Goal: Task Accomplishment & Management: Complete application form

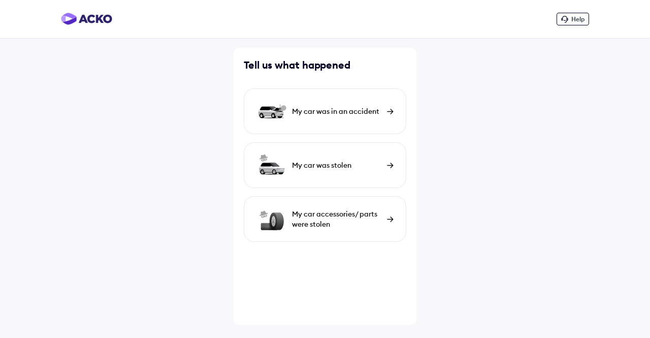
click at [325, 121] on div "My car was in an accident" at bounding box center [325, 111] width 163 height 46
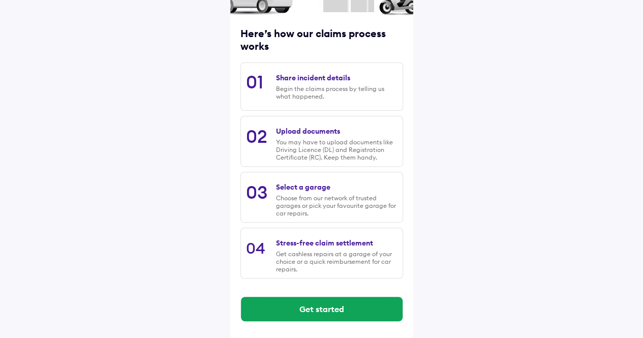
scroll to position [118, 0]
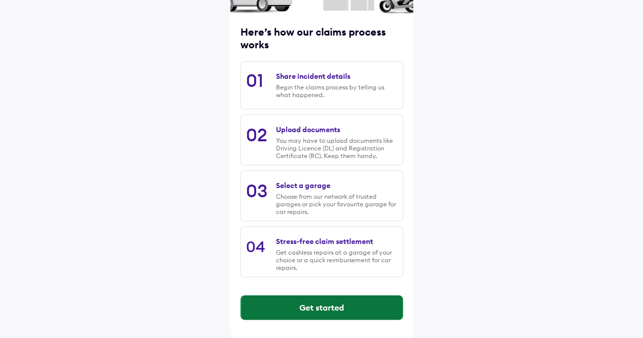
click at [318, 298] on button "Get started" at bounding box center [322, 307] width 162 height 24
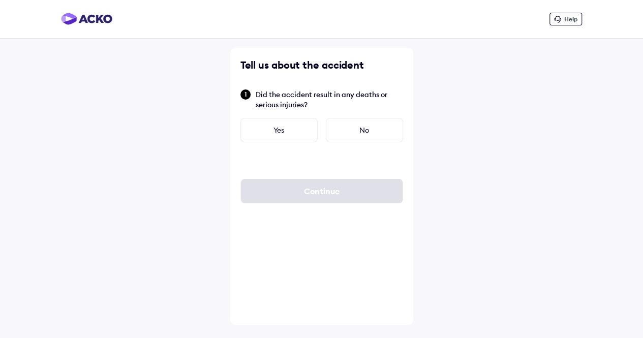
scroll to position [0, 0]
click at [366, 120] on div "No" at bounding box center [367, 130] width 77 height 24
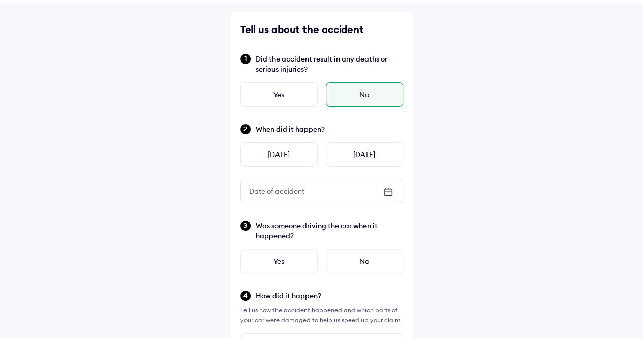
scroll to position [51, 0]
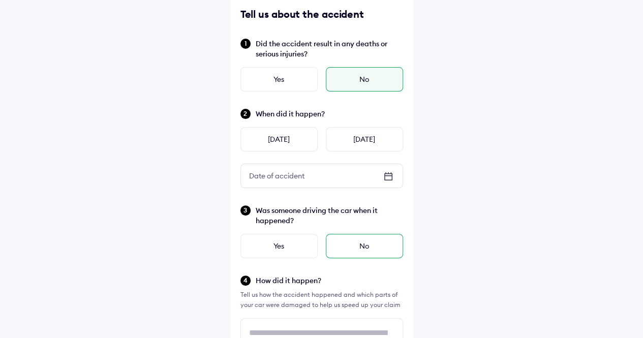
click at [345, 246] on div "No" at bounding box center [364, 246] width 77 height 24
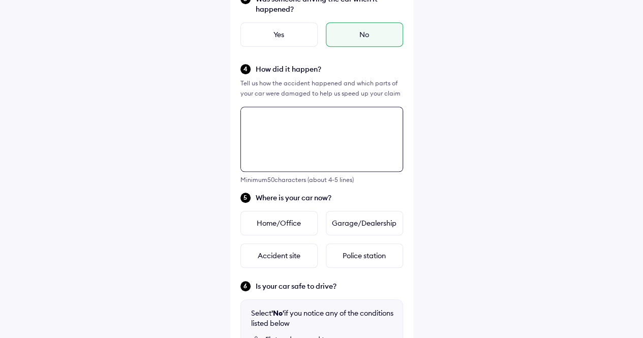
click at [317, 236] on div "Tell us about the accident Did the accident result in any deaths or serious inj…" at bounding box center [321, 172] width 183 height 773
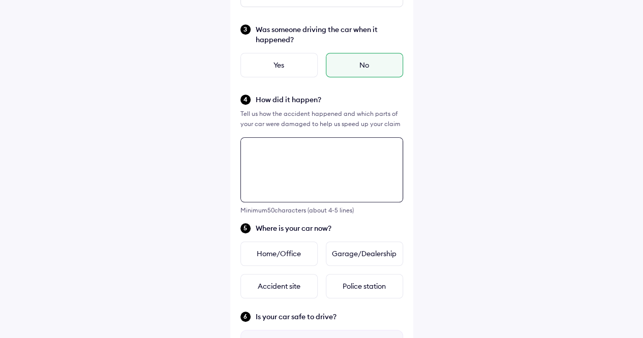
scroll to position [216, 0]
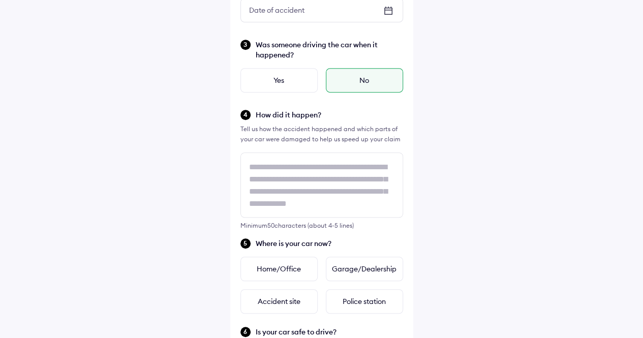
click at [355, 119] on span "How did it happen?" at bounding box center [329, 115] width 147 height 10
click at [358, 268] on div "Garage/Dealership" at bounding box center [364, 269] width 77 height 24
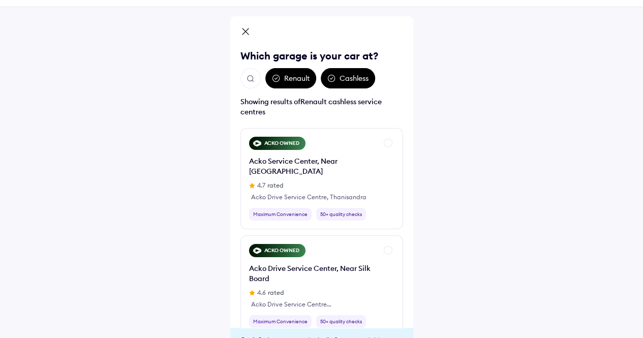
scroll to position [53, 0]
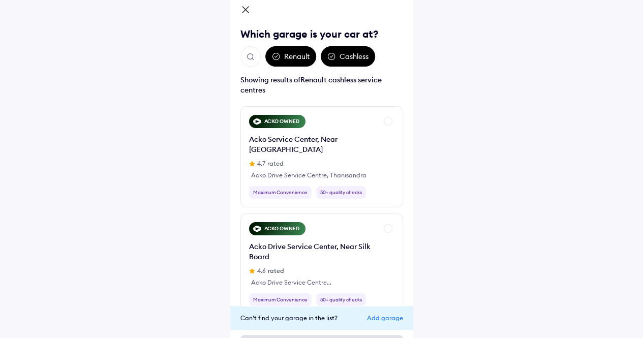
click at [289, 58] on div "Renault" at bounding box center [290, 56] width 51 height 20
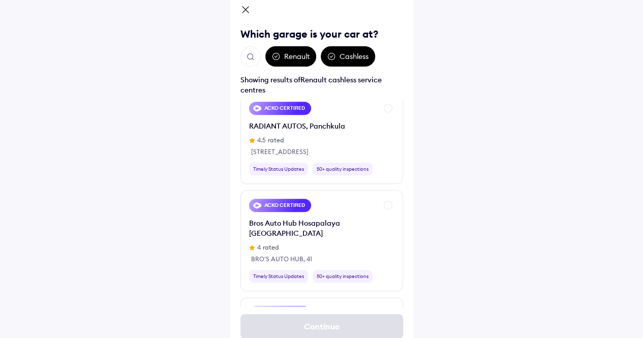
scroll to position [4420, 0]
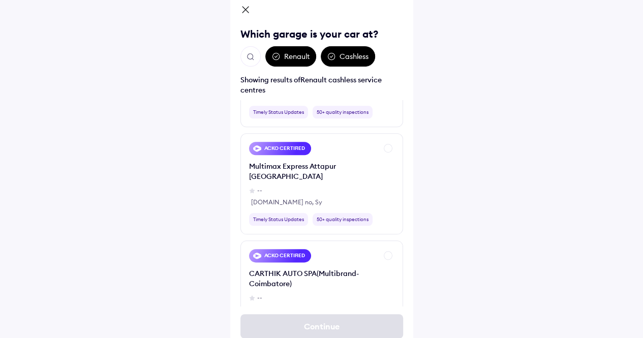
click at [246, 53] on img "Open search" at bounding box center [250, 56] width 9 height 9
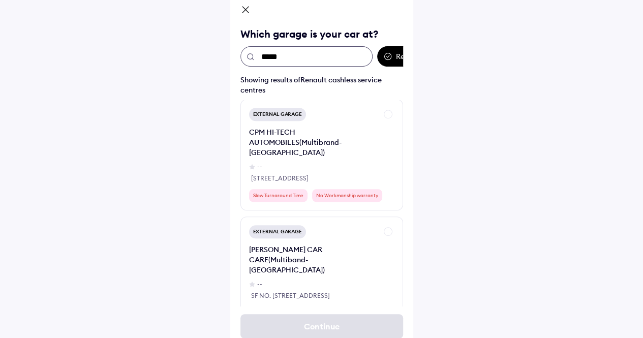
scroll to position [4471, 0]
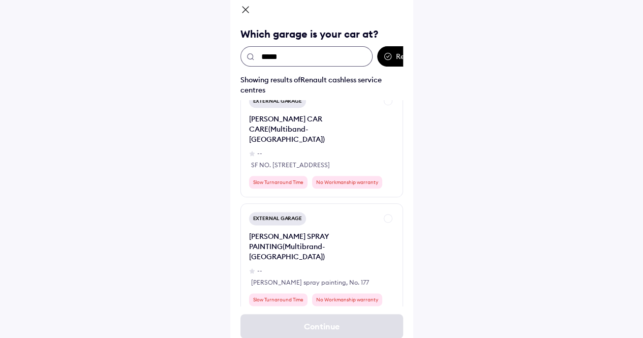
click at [296, 59] on input "*****" at bounding box center [306, 56] width 132 height 20
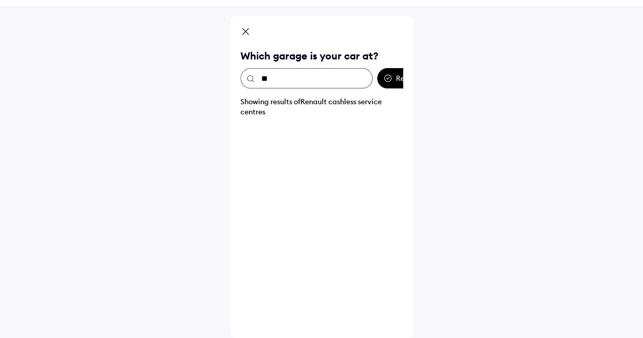
scroll to position [31, 0]
type input "*"
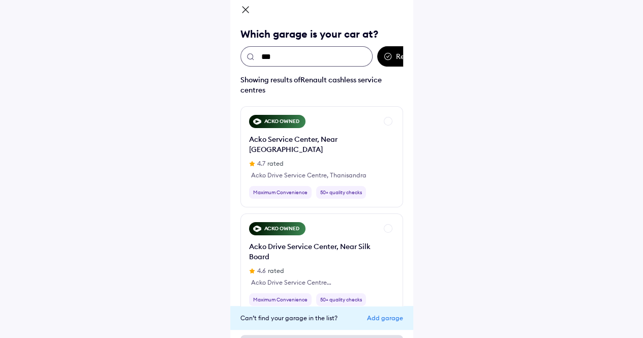
type input "****"
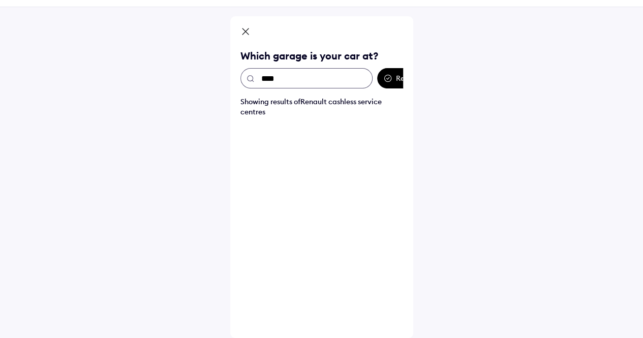
scroll to position [53, 0]
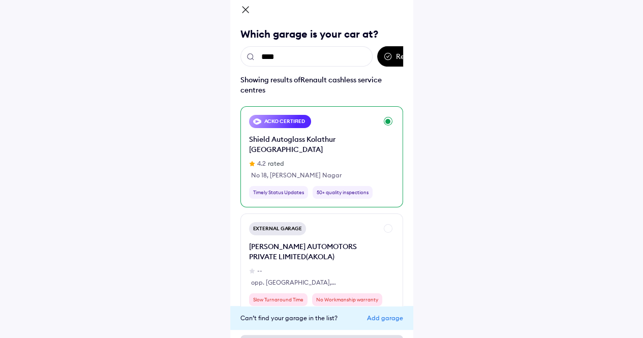
click at [374, 141] on div "ACKO CERTIFIED Shield Autoglass Kolathur Chennai 4.2 rated No 18, Sivanantha Na…" at bounding box center [313, 157] width 128 height 84
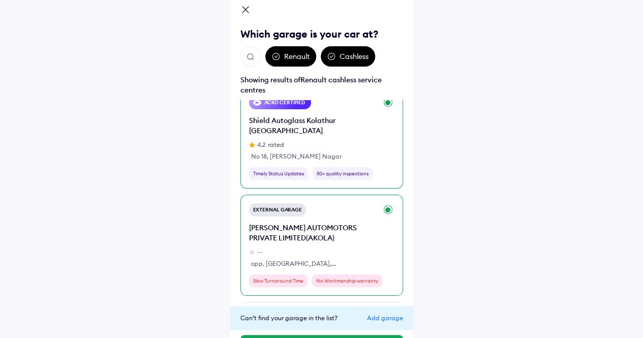
scroll to position [0, 0]
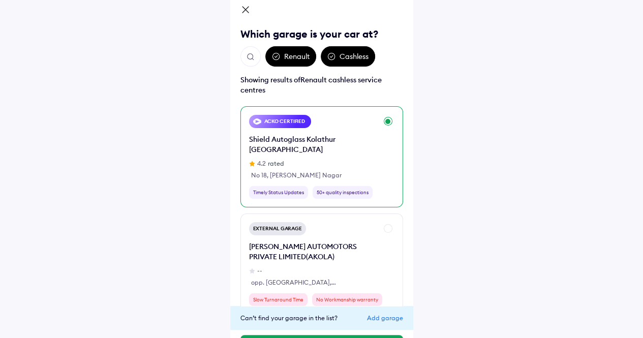
click at [245, 7] on icon at bounding box center [245, 11] width 10 height 12
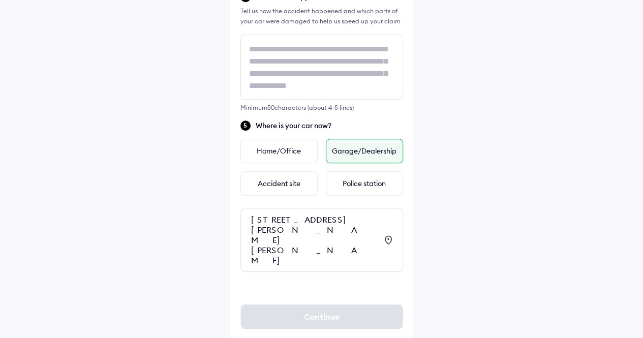
scroll to position [335, 0]
drag, startPoint x: 141, startPoint y: 208, endPoint x: 142, endPoint y: 196, distance: 11.8
click at [141, 208] on div "Help Tell us about the accident Did the accident result in any deaths or seriou…" at bounding box center [321, 11] width 643 height 693
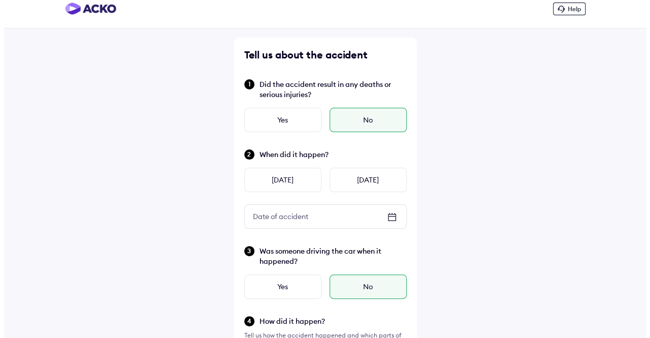
scroll to position [0, 0]
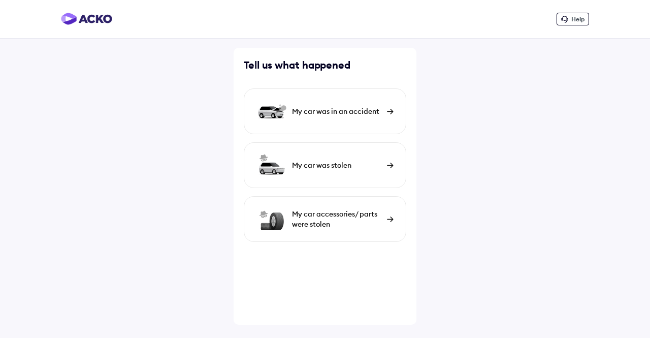
click at [341, 126] on div "My car was in an accident" at bounding box center [325, 111] width 163 height 46
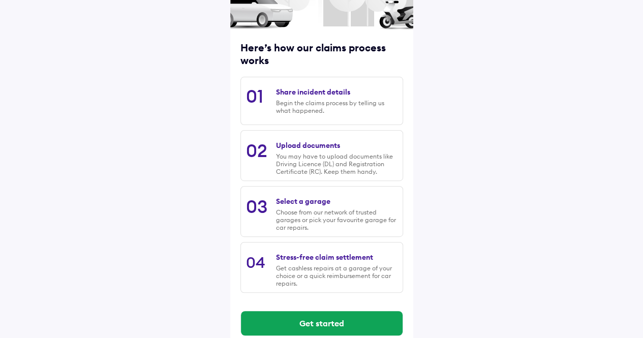
scroll to position [118, 0]
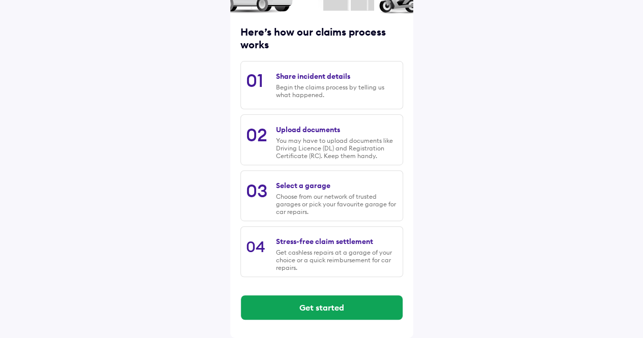
click at [323, 321] on div "Get started" at bounding box center [321, 307] width 163 height 41
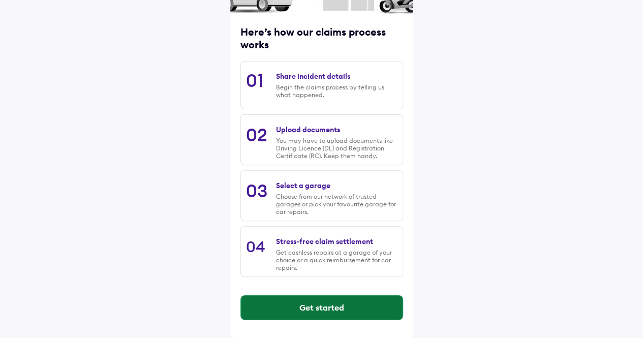
click at [323, 312] on button "Get started" at bounding box center [322, 307] width 162 height 24
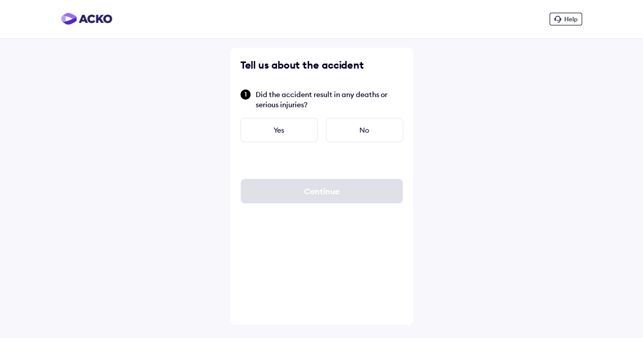
scroll to position [0, 0]
click at [347, 126] on div "No" at bounding box center [367, 130] width 77 height 24
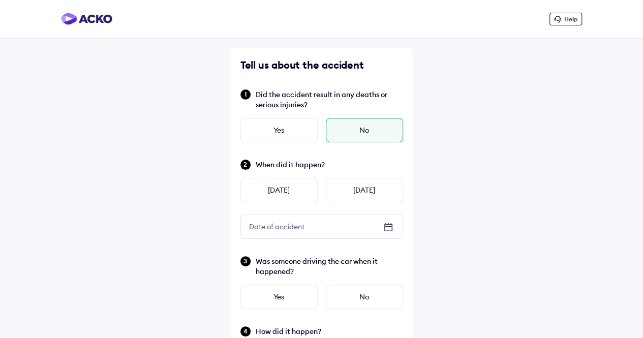
click at [389, 224] on icon at bounding box center [388, 227] width 12 height 12
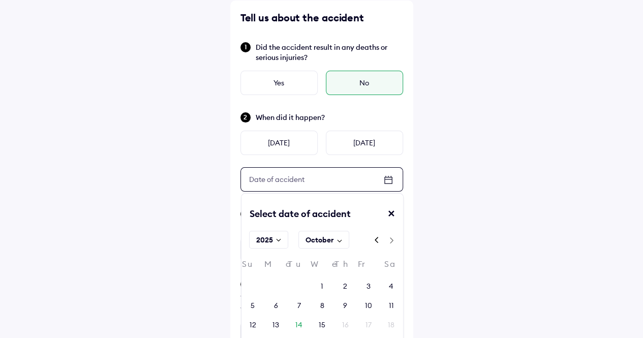
scroll to position [102, 0]
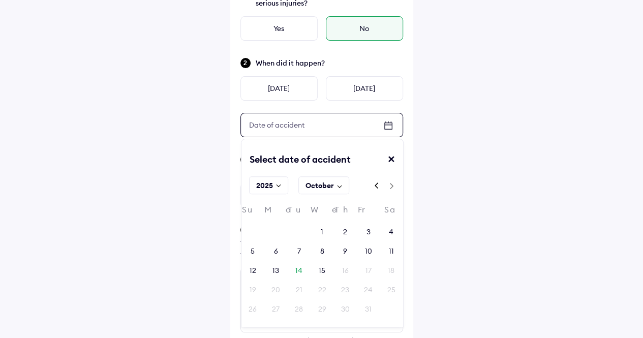
click at [323, 184] on div "October" at bounding box center [319, 185] width 28 height 10
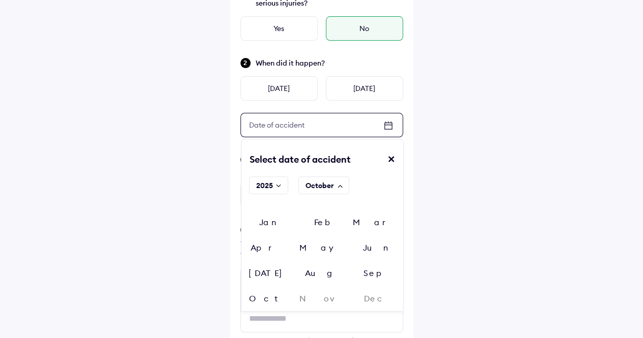
click at [395, 160] on div "✕" at bounding box center [395, 163] width 16 height 20
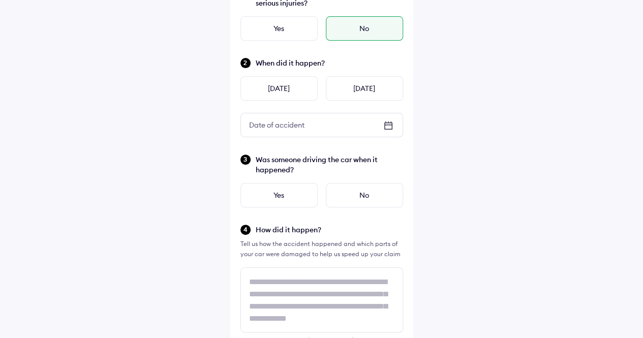
click at [389, 125] on icon at bounding box center [387, 124] width 7 height 1
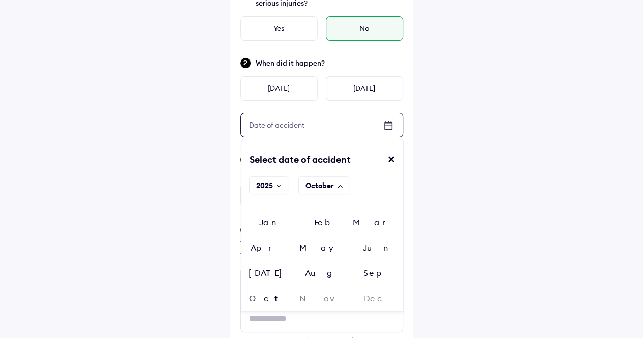
click at [295, 291] on div "Oct" at bounding box center [268, 298] width 54 height 15
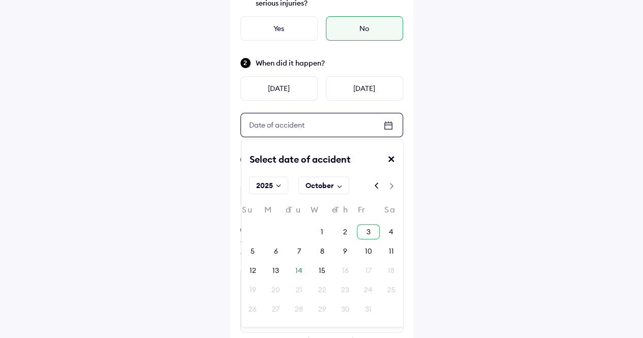
click at [364, 226] on div "3" at bounding box center [368, 231] width 23 height 15
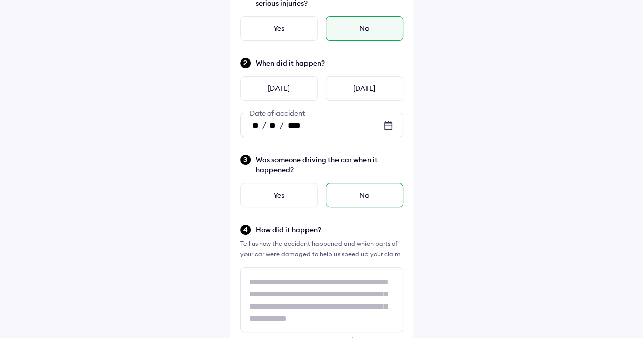
click at [360, 198] on div "No" at bounding box center [364, 195] width 77 height 24
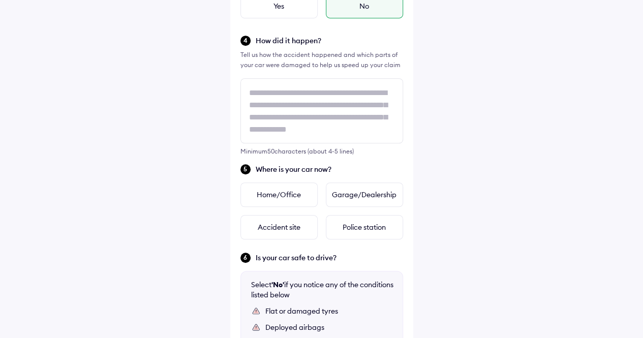
scroll to position [305, 0]
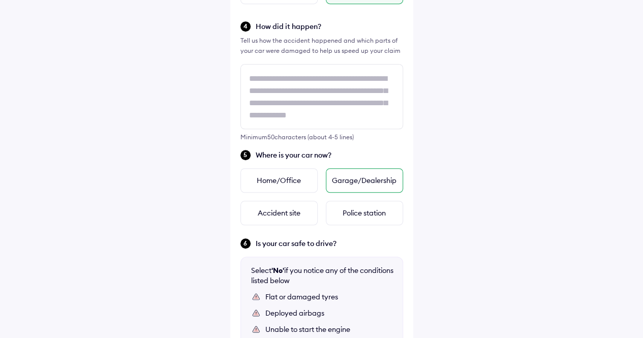
click at [332, 177] on div "Garage/Dealership" at bounding box center [364, 180] width 77 height 24
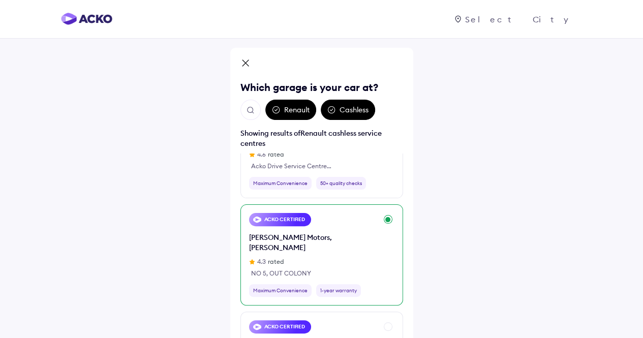
scroll to position [203, 0]
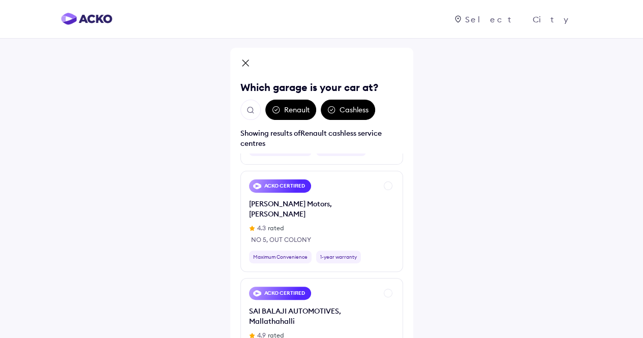
click at [248, 64] on icon at bounding box center [245, 64] width 10 height 12
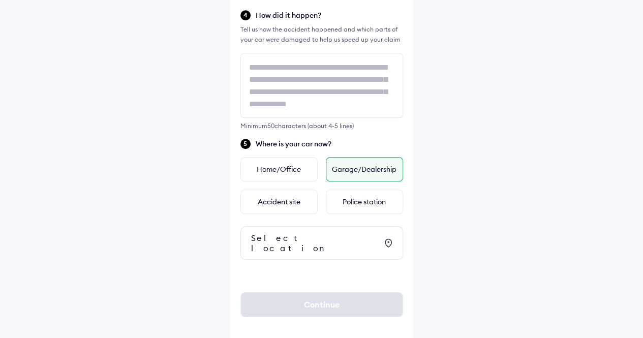
scroll to position [317, 0]
click at [311, 237] on div "Select location" at bounding box center [314, 242] width 126 height 20
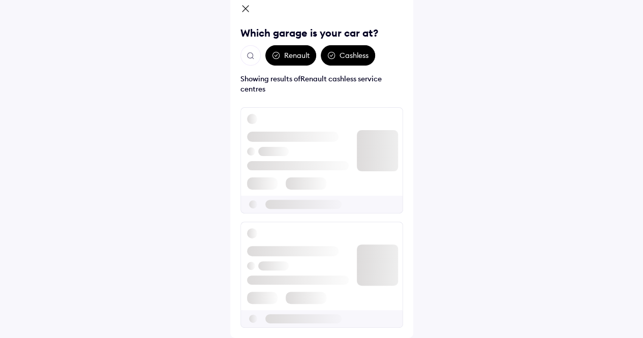
scroll to position [0, 0]
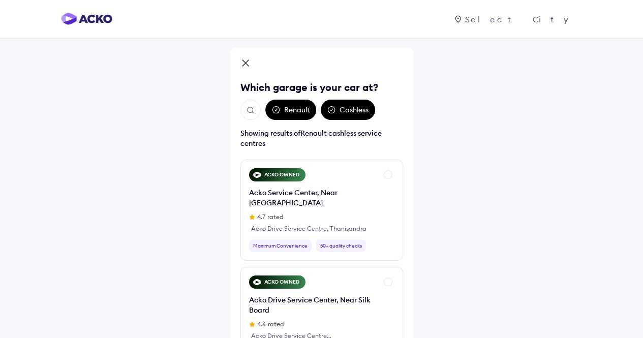
click at [246, 107] on img "Open search" at bounding box center [250, 110] width 9 height 9
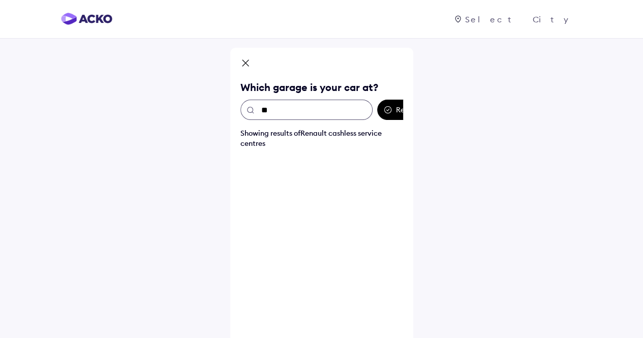
type input "*"
type input "***"
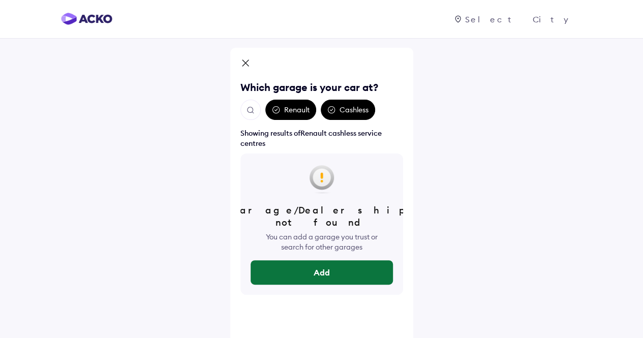
click at [324, 261] on button "Add" at bounding box center [321, 272] width 142 height 24
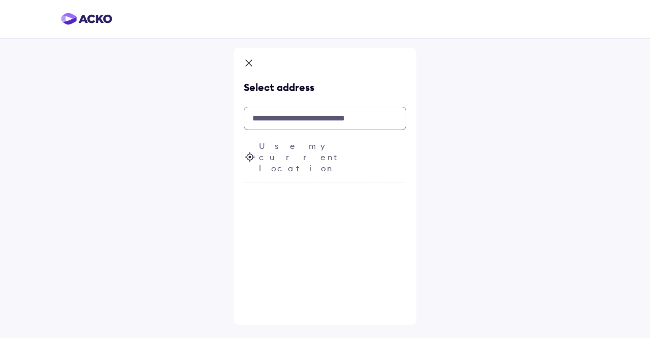
click at [310, 118] on input "text" at bounding box center [325, 118] width 163 height 23
click at [248, 64] on icon at bounding box center [249, 64] width 10 height 12
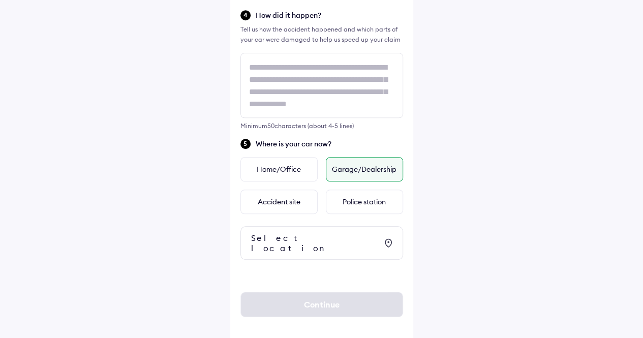
scroll to position [317, 0]
click at [318, 238] on div "Select location" at bounding box center [314, 242] width 126 height 20
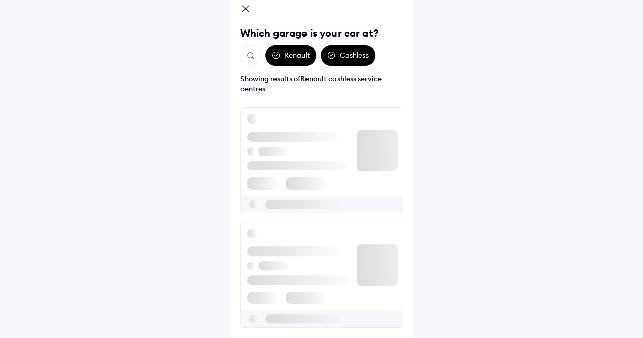
scroll to position [0, 0]
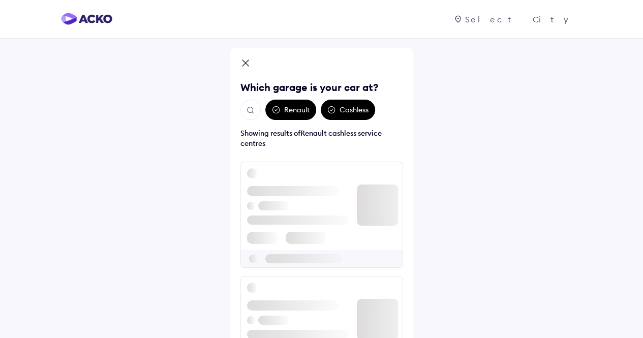
click at [300, 111] on div "Renault" at bounding box center [290, 110] width 51 height 20
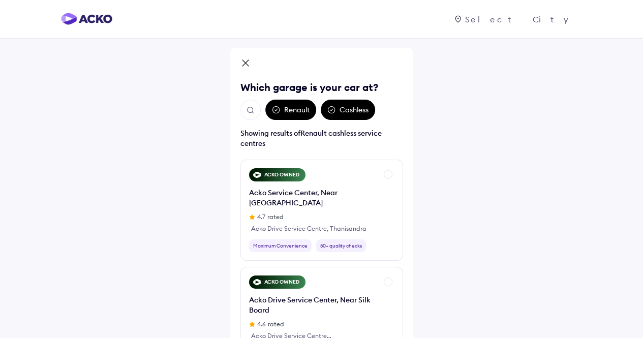
click at [300, 111] on div "Renault" at bounding box center [290, 110] width 51 height 20
click at [349, 107] on div "Cashless" at bounding box center [348, 110] width 54 height 20
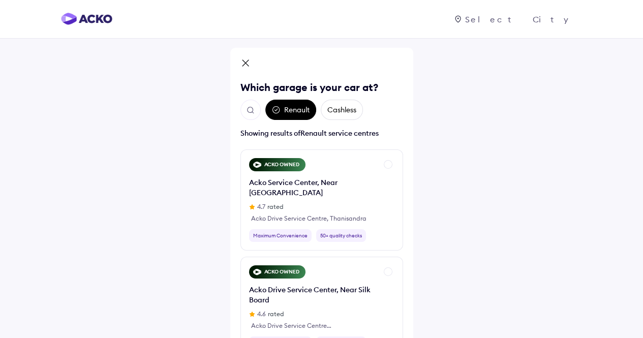
click at [298, 110] on div "Renault" at bounding box center [290, 110] width 51 height 20
click at [276, 109] on icon at bounding box center [276, 110] width 8 height 8
click at [339, 113] on div "Cashless" at bounding box center [342, 110] width 42 height 20
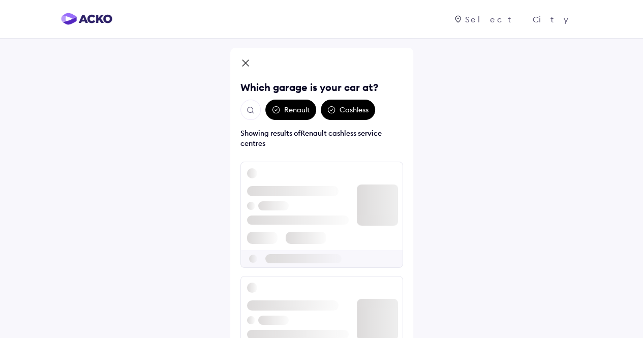
click at [280, 118] on div "Renault" at bounding box center [290, 110] width 51 height 20
click at [287, 104] on div "Renault" at bounding box center [290, 110] width 51 height 20
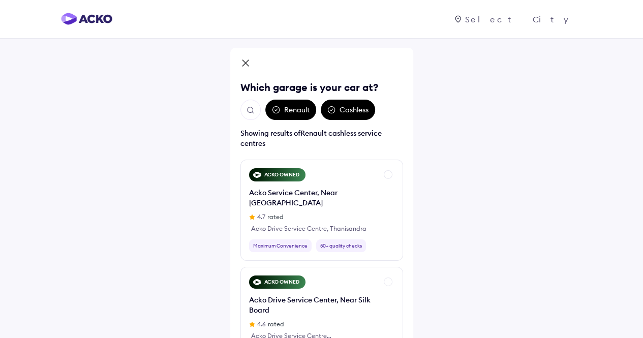
click at [254, 112] on img "Open search" at bounding box center [250, 110] width 9 height 9
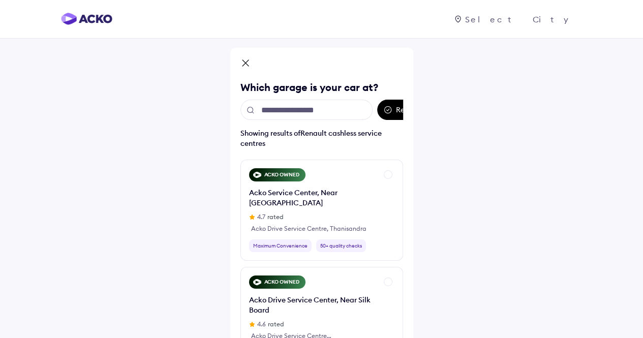
click at [299, 109] on input "text" at bounding box center [306, 110] width 132 height 20
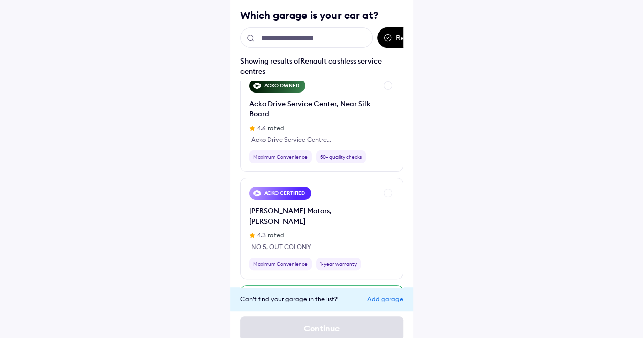
scroll to position [51, 0]
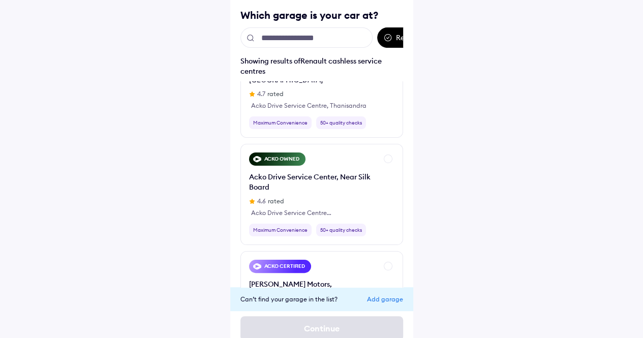
click at [392, 299] on div "Add garage" at bounding box center [385, 299] width 36 height 8
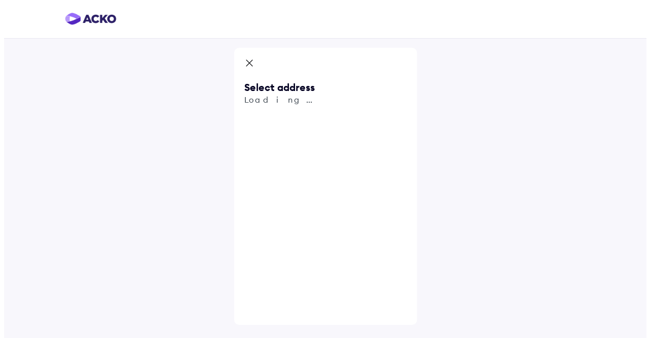
scroll to position [0, 0]
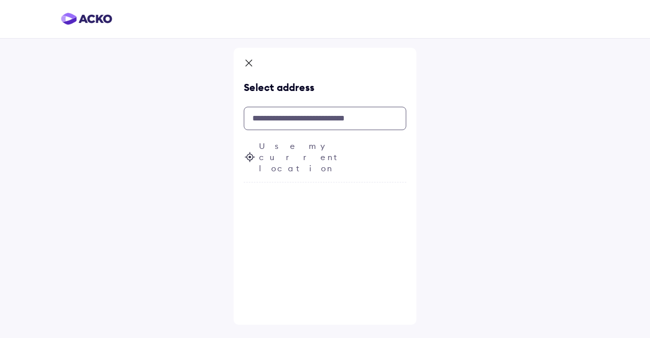
click at [291, 114] on input "text" at bounding box center [325, 118] width 163 height 23
click at [281, 121] on input "text" at bounding box center [325, 118] width 163 height 23
paste input "**********"
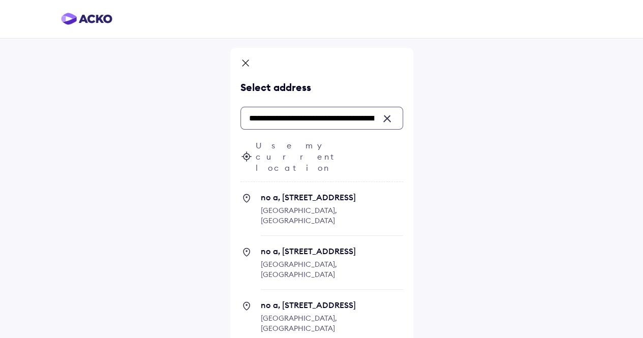
drag, startPoint x: 296, startPoint y: 126, endPoint x: 109, endPoint y: 116, distance: 187.7
click at [109, 116] on div "**********" at bounding box center [321, 203] width 643 height 407
click at [324, 119] on input "**********" at bounding box center [321, 118] width 163 height 23
click at [336, 119] on input "**********" at bounding box center [321, 118] width 163 height 23
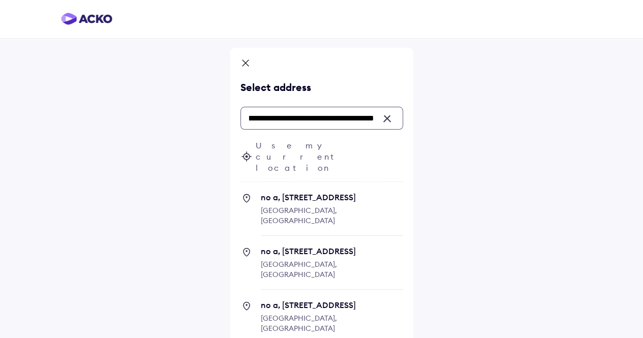
click at [312, 206] on span "[GEOGRAPHIC_DATA], [GEOGRAPHIC_DATA]" at bounding box center [299, 215] width 76 height 19
type input "**********"
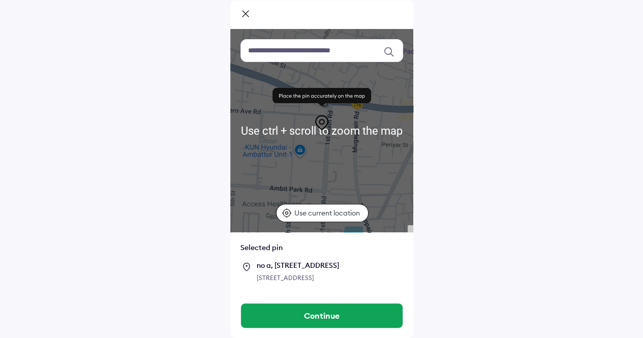
scroll to position [67, 0]
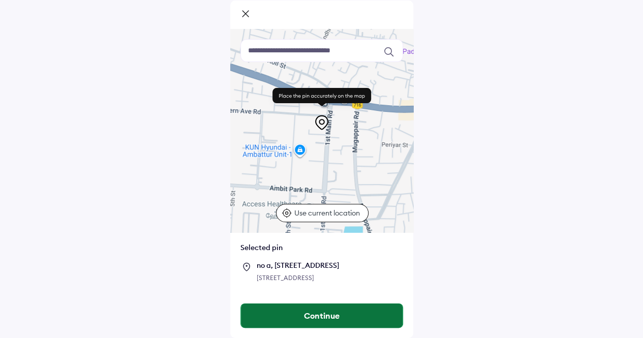
click at [342, 310] on button "Continue" at bounding box center [322, 315] width 162 height 24
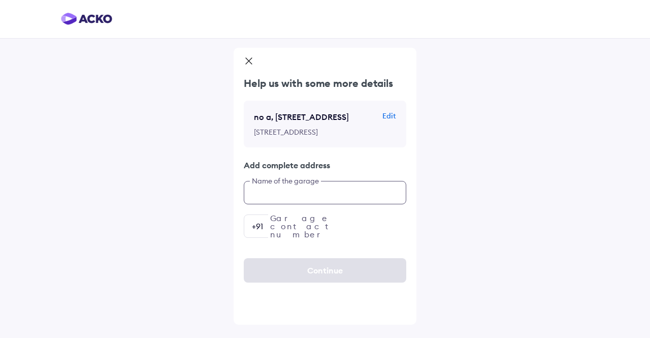
click at [312, 204] on input "text" at bounding box center [325, 192] width 163 height 23
type input "**********"
click at [330, 238] on input "number" at bounding box center [325, 225] width 163 height 23
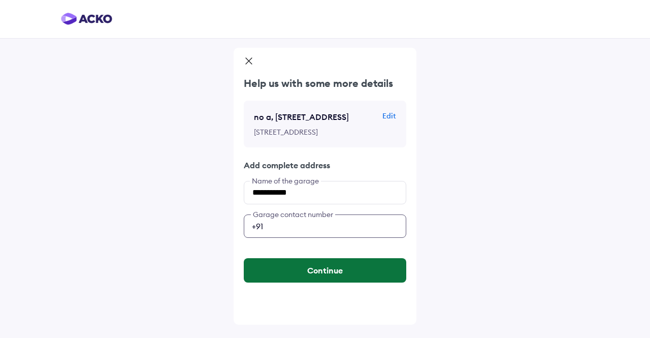
type input "**********"
click at [332, 282] on button "Continue" at bounding box center [325, 270] width 163 height 24
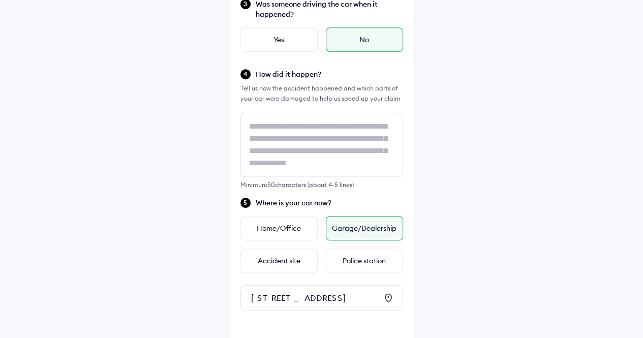
scroll to position [142, 0]
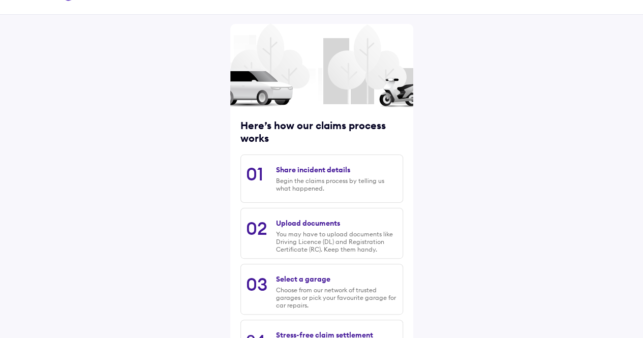
scroll to position [118, 0]
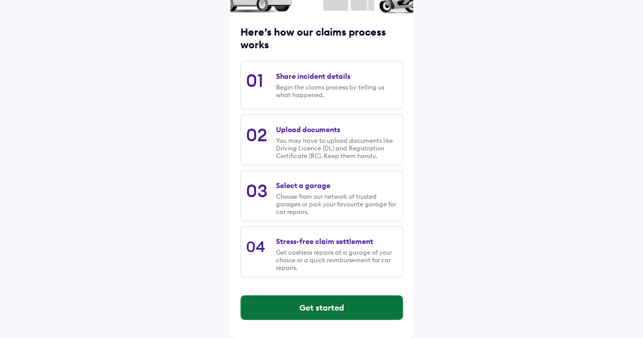
click at [299, 301] on button "Get started" at bounding box center [322, 307] width 162 height 24
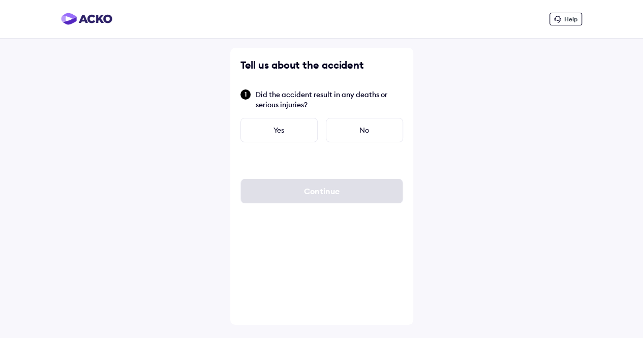
scroll to position [0, 0]
click at [356, 127] on div "No" at bounding box center [367, 130] width 77 height 24
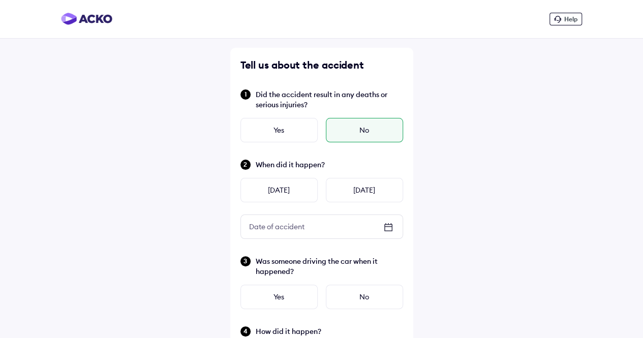
click at [392, 227] on icon at bounding box center [388, 227] width 8 height 7
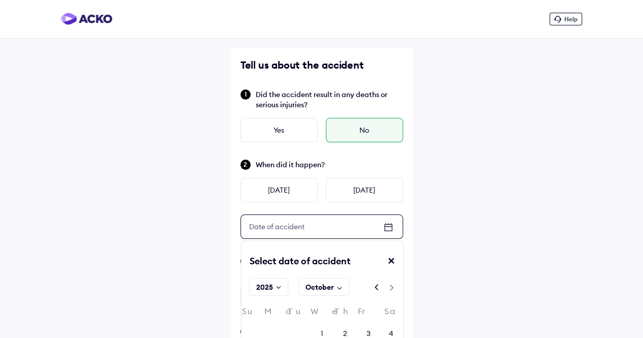
scroll to position [102, 0]
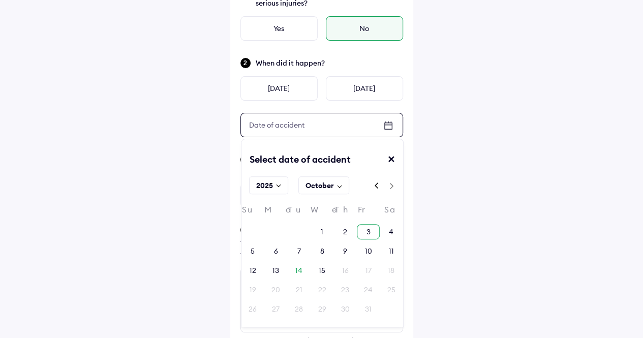
click at [369, 236] on div "3" at bounding box center [368, 231] width 23 height 15
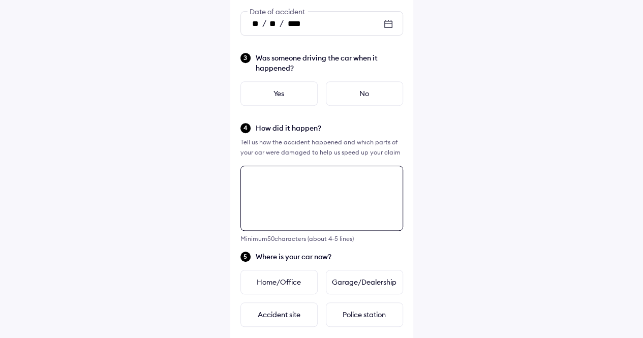
click at [294, 201] on textarea at bounding box center [321, 198] width 163 height 65
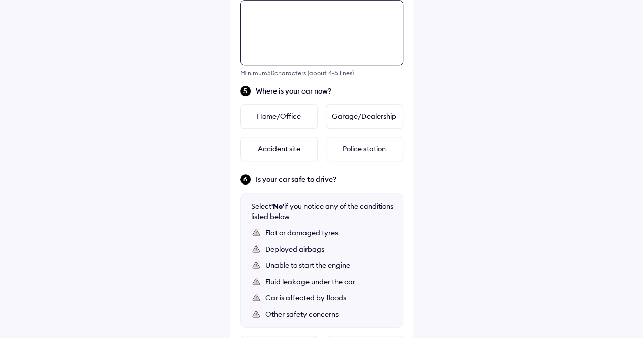
scroll to position [420, 0]
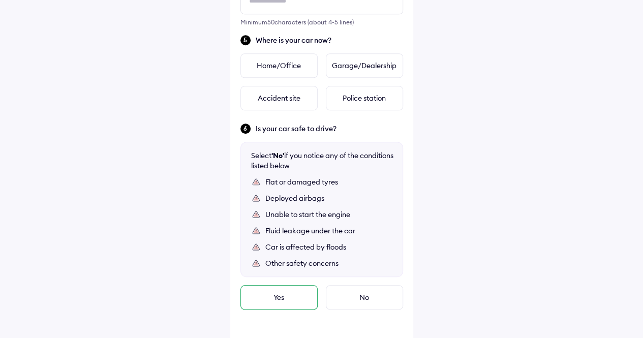
click at [270, 300] on div "Yes" at bounding box center [278, 297] width 77 height 24
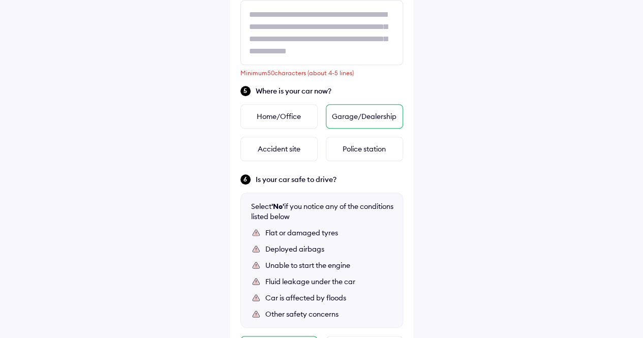
click at [368, 113] on div "Garage/Dealership" at bounding box center [364, 116] width 77 height 24
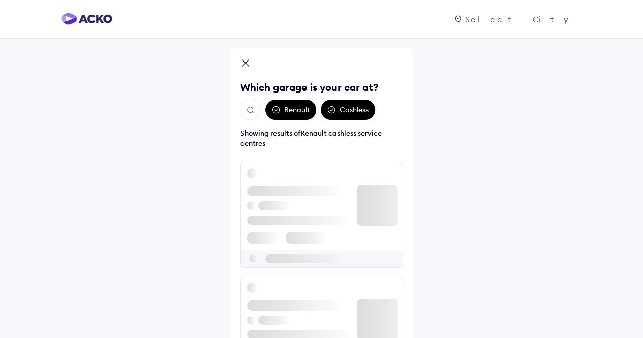
click at [239, 100] on div "Which garage is your car at? Renault Cashless Showing results of Renault cashle…" at bounding box center [321, 209] width 183 height 322
click at [250, 108] on img "Open search" at bounding box center [250, 110] width 9 height 9
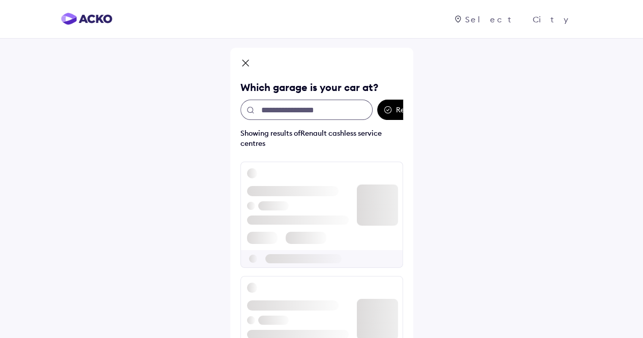
click at [288, 109] on input "text" at bounding box center [306, 110] width 132 height 20
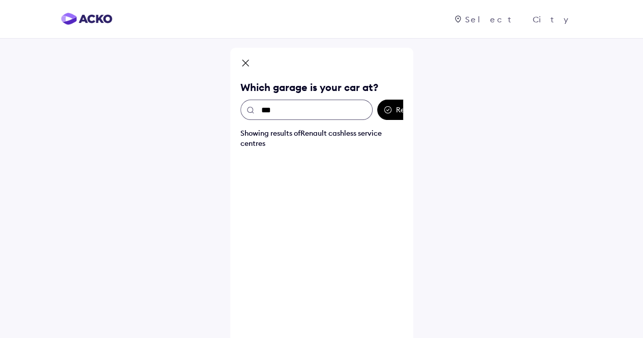
type input "****"
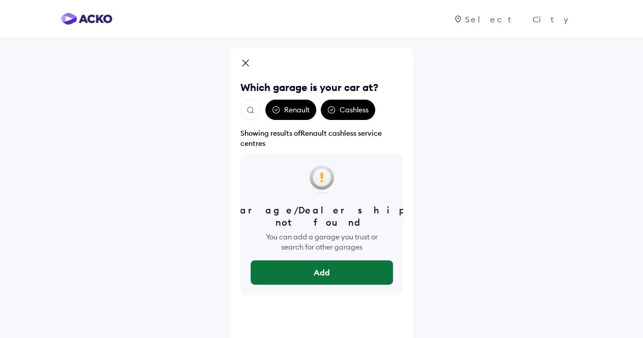
click at [339, 267] on button "Add" at bounding box center [321, 272] width 142 height 24
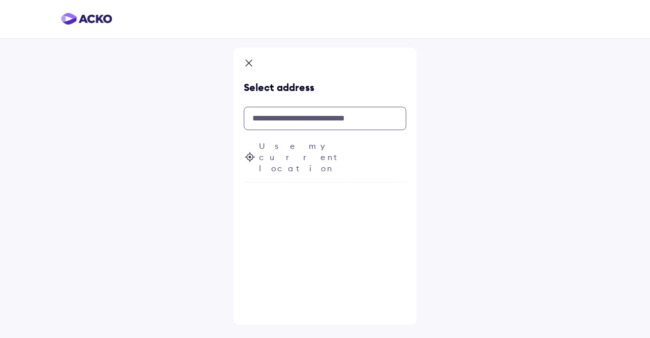
click at [306, 122] on input "text" at bounding box center [325, 118] width 163 height 23
paste input "**********"
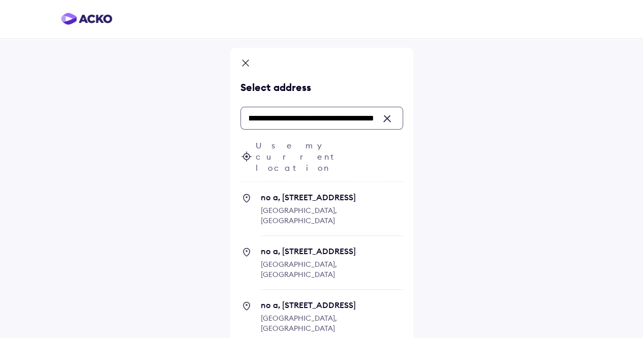
click at [311, 192] on span "no a, 2, 1st Main Rd Ambattur Industrial Estate, Chennai, Tamil Nadu 600058, In…" at bounding box center [332, 214] width 142 height 44
type input "**********"
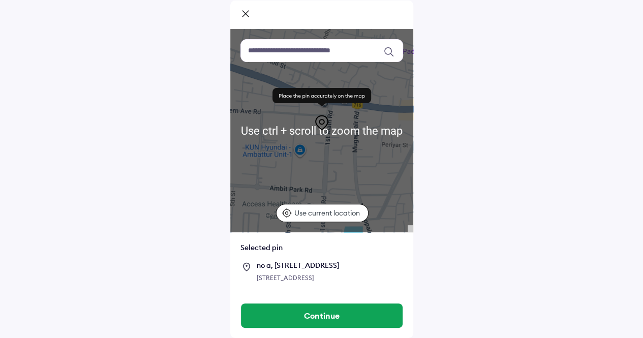
scroll to position [67, 0]
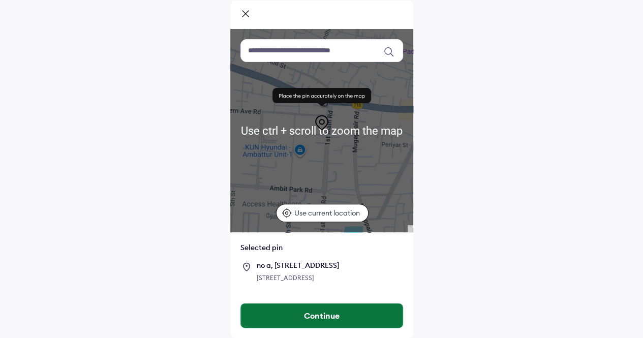
click at [309, 315] on button "Continue" at bounding box center [322, 315] width 162 height 24
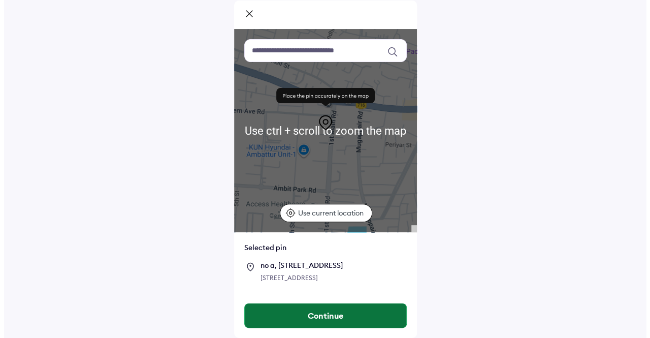
scroll to position [0, 0]
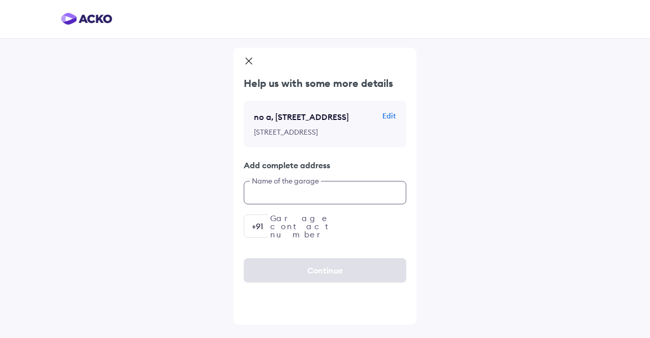
click at [312, 204] on input "text" at bounding box center [325, 192] width 163 height 23
type input "*"
type input "**********"
click at [275, 238] on input "number" at bounding box center [325, 225] width 163 height 23
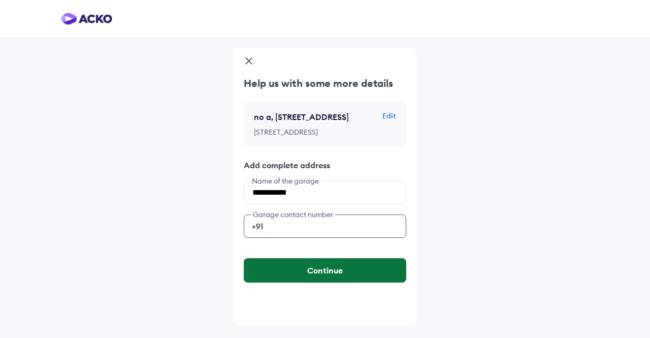
type input "**********"
click at [290, 282] on button "Continue" at bounding box center [325, 270] width 163 height 24
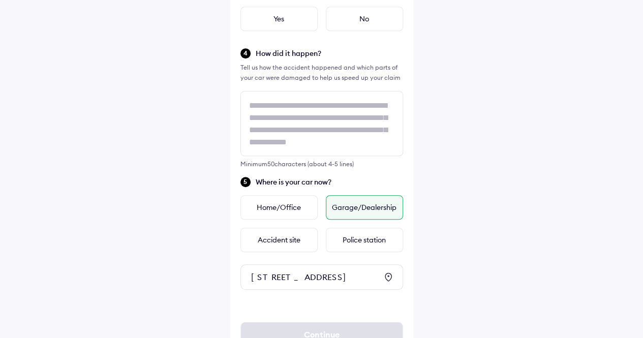
scroll to position [193, 0]
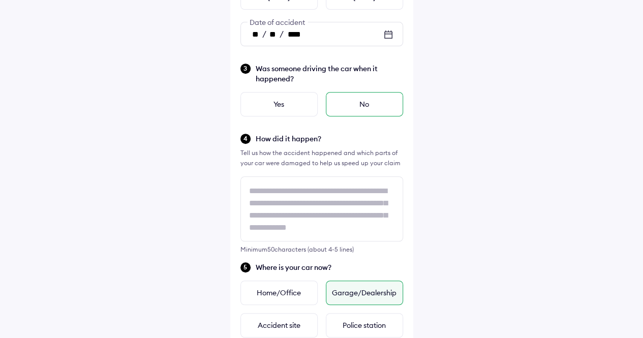
click at [364, 105] on div "No" at bounding box center [364, 104] width 77 height 24
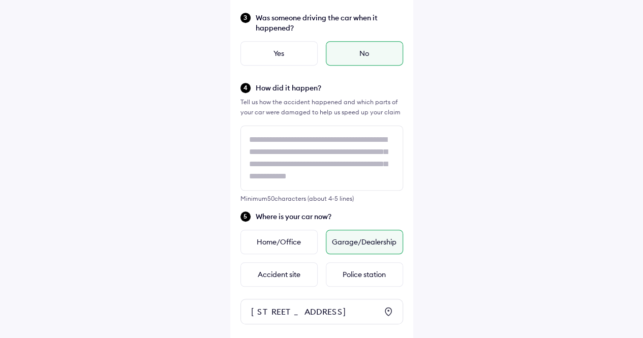
scroll to position [345, 0]
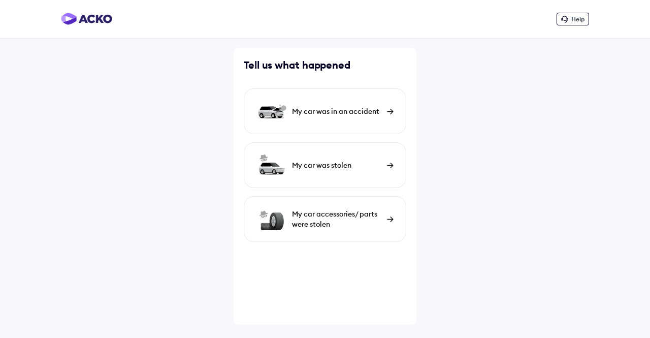
click at [341, 126] on div "My car was in an accident" at bounding box center [325, 111] width 163 height 46
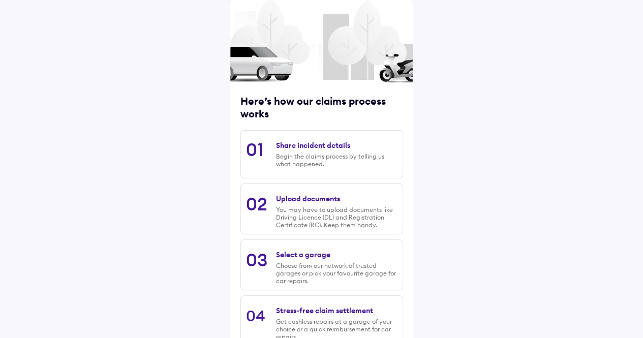
scroll to position [102, 0]
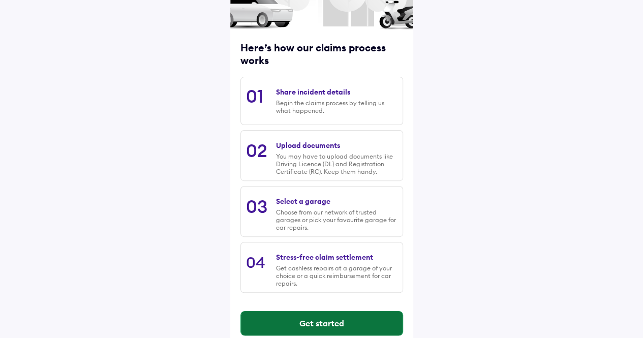
click at [307, 323] on button "Get started" at bounding box center [322, 323] width 162 height 24
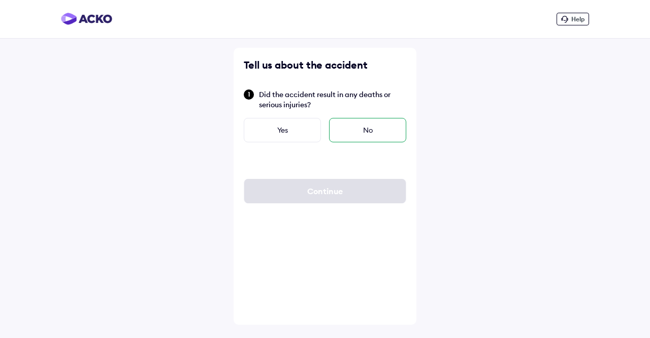
click at [382, 132] on div "No" at bounding box center [367, 130] width 77 height 24
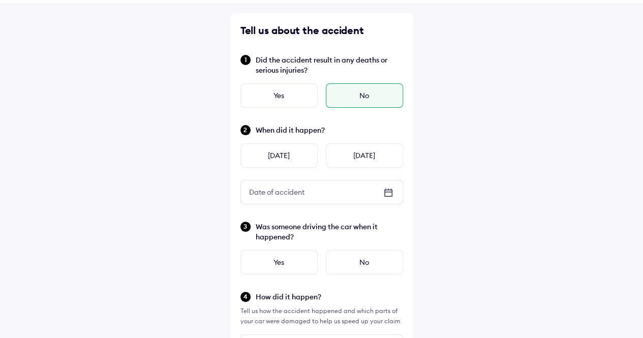
scroll to position [51, 0]
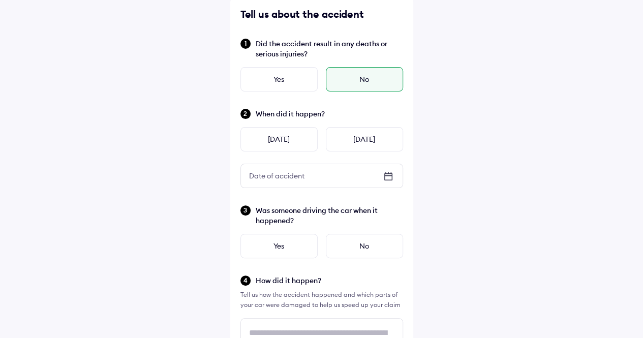
click at [387, 176] on icon at bounding box center [387, 175] width 7 height 1
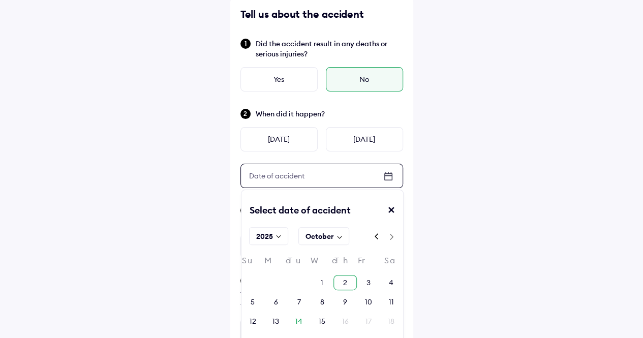
click at [350, 283] on div "2" at bounding box center [344, 282] width 23 height 15
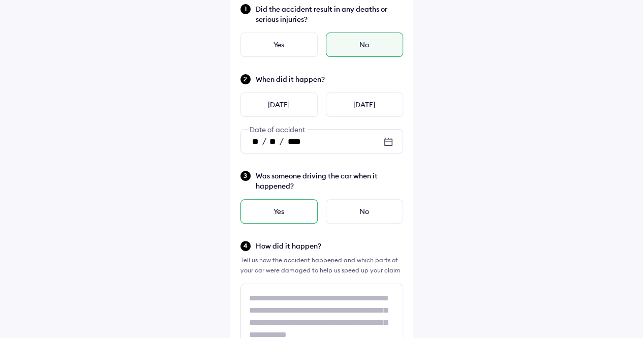
scroll to position [102, 0]
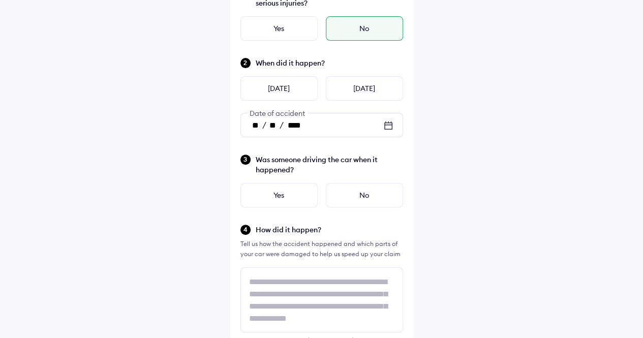
click at [393, 124] on icon at bounding box center [388, 125] width 12 height 12
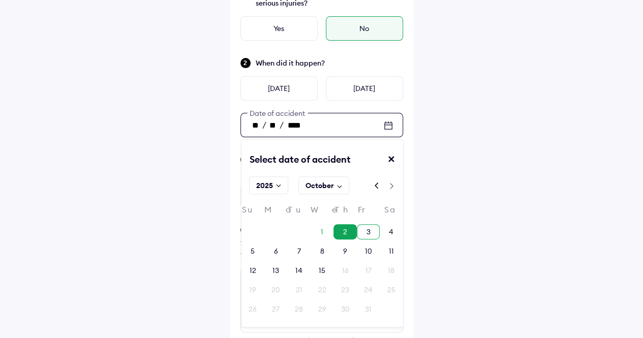
click at [371, 229] on div "3" at bounding box center [368, 231] width 23 height 15
type input "**"
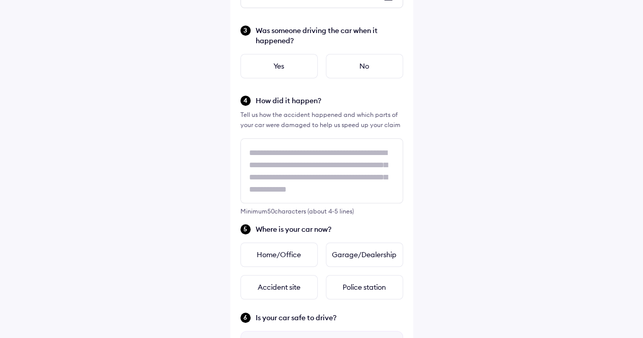
scroll to position [228, 0]
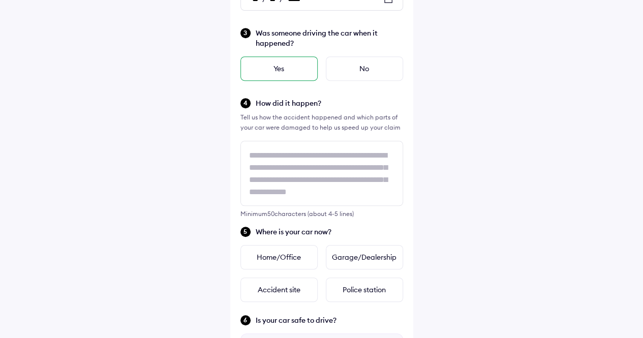
click at [284, 72] on div "Yes" at bounding box center [278, 68] width 77 height 24
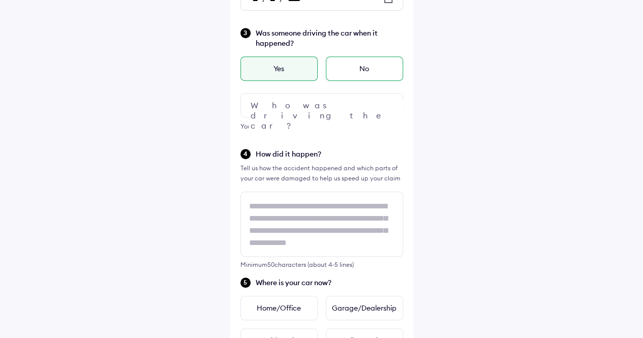
click at [366, 70] on div "No" at bounding box center [364, 68] width 77 height 24
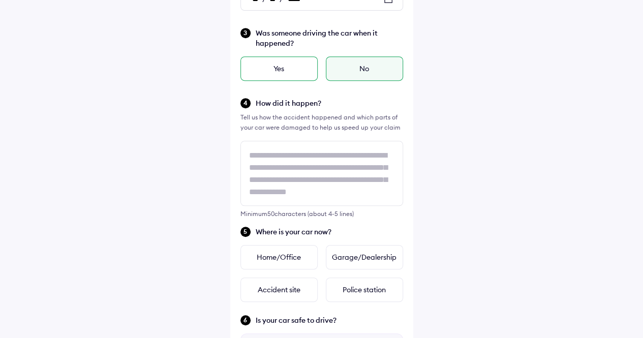
click at [284, 68] on div "Yes" at bounding box center [278, 68] width 77 height 24
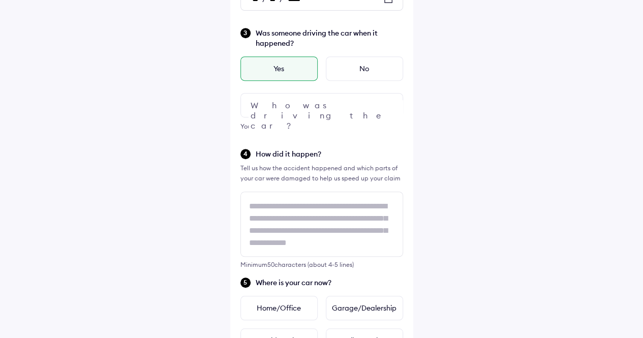
click at [301, 106] on div at bounding box center [321, 105] width 163 height 24
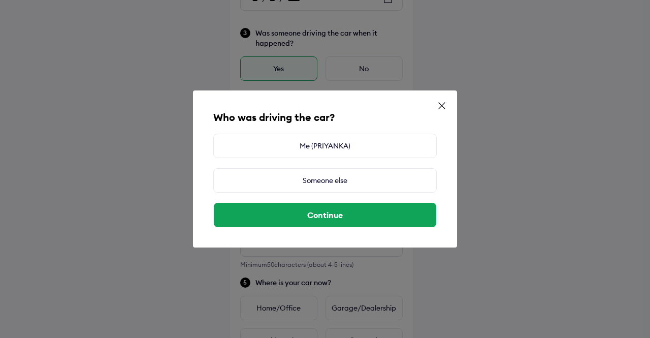
click at [441, 108] on icon at bounding box center [442, 106] width 10 height 10
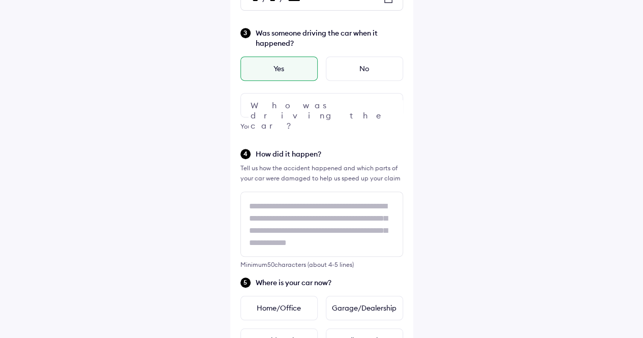
click at [295, 105] on div at bounding box center [321, 105] width 163 height 24
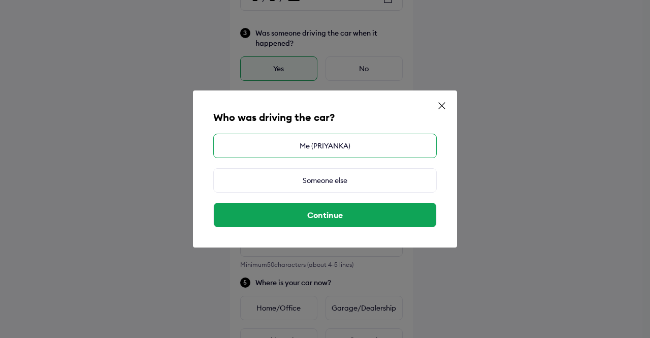
click at [314, 148] on div "Me (PRIYANKA)" at bounding box center [325, 146] width 224 height 24
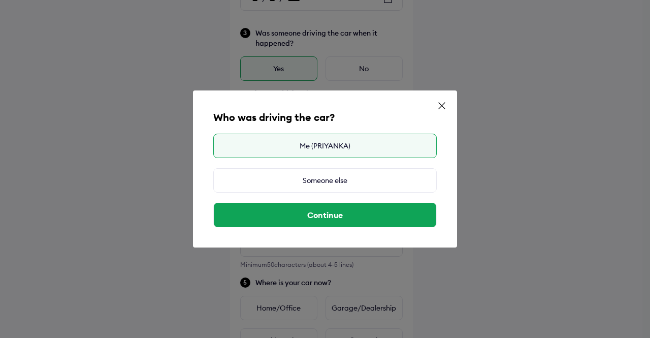
click at [331, 146] on div "Me (PRIYANKA)" at bounding box center [325, 146] width 224 height 24
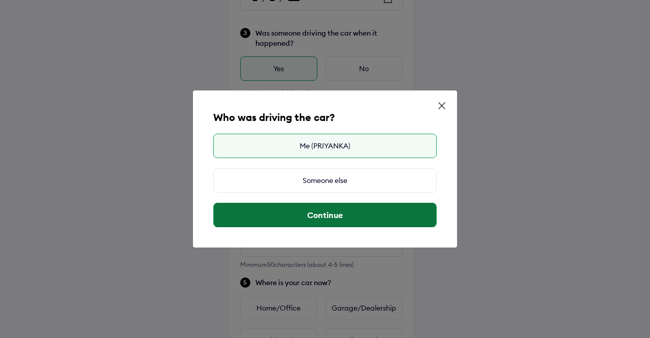
click at [326, 218] on button "Continue" at bounding box center [325, 215] width 223 height 24
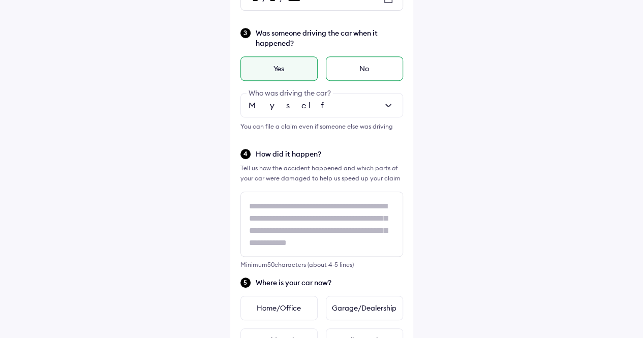
click at [355, 61] on div "No" at bounding box center [364, 68] width 77 height 24
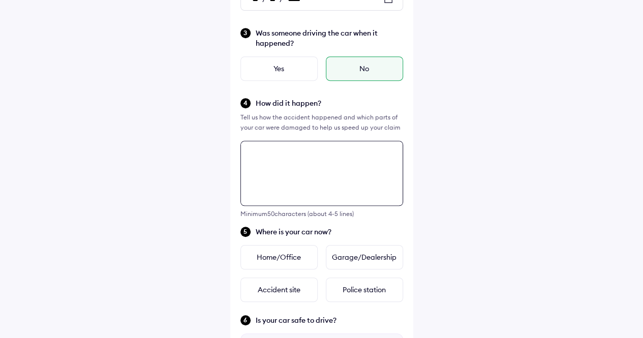
click at [353, 164] on textarea at bounding box center [321, 173] width 163 height 65
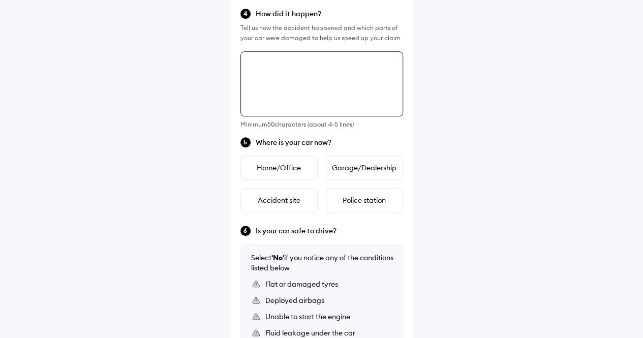
scroll to position [267, 0]
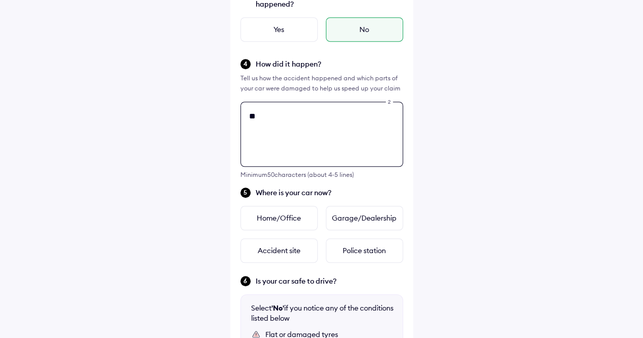
type textarea "*"
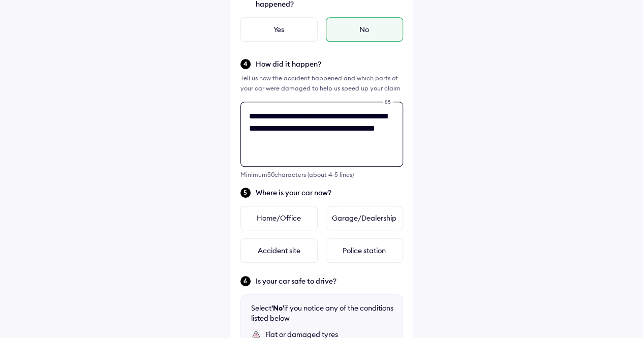
click at [351, 142] on textarea "**********" at bounding box center [321, 134] width 163 height 65
drag, startPoint x: 360, startPoint y: 145, endPoint x: 333, endPoint y: 129, distance: 30.8
click at [333, 129] on textarea "**********" at bounding box center [321, 134] width 163 height 65
drag, startPoint x: 343, startPoint y: 129, endPoint x: 315, endPoint y: 149, distance: 34.7
click at [314, 151] on textarea "**********" at bounding box center [321, 134] width 163 height 65
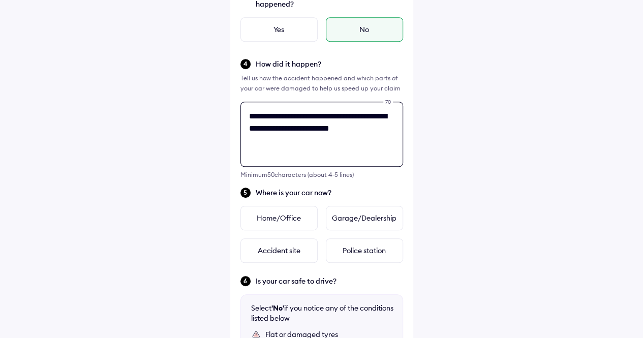
click at [355, 126] on textarea "**********" at bounding box center [321, 134] width 163 height 65
click at [376, 132] on textarea "**********" at bounding box center [321, 134] width 163 height 65
click at [343, 128] on textarea "**********" at bounding box center [321, 134] width 163 height 65
click at [384, 134] on textarea "**********" at bounding box center [321, 134] width 163 height 65
click at [340, 122] on textarea "**********" at bounding box center [321, 134] width 163 height 65
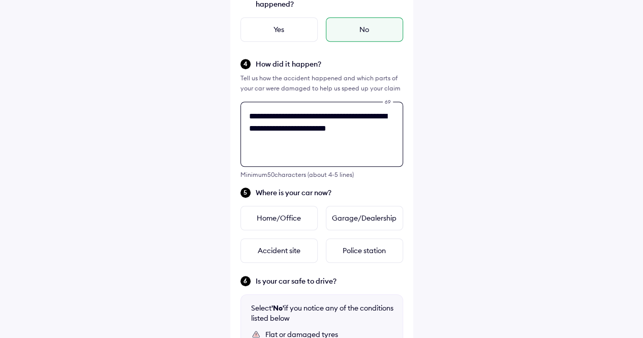
click at [340, 122] on textarea "**********" at bounding box center [321, 134] width 163 height 65
click at [341, 130] on textarea "**********" at bounding box center [321, 134] width 163 height 65
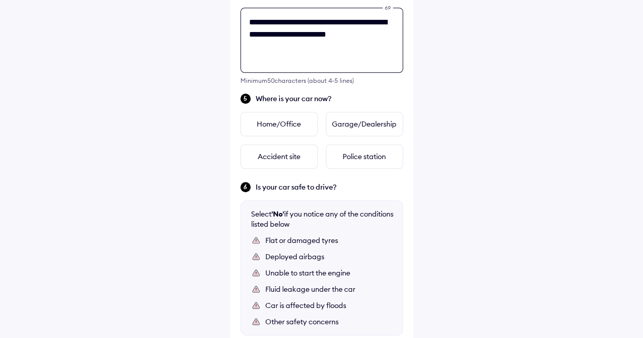
scroll to position [369, 0]
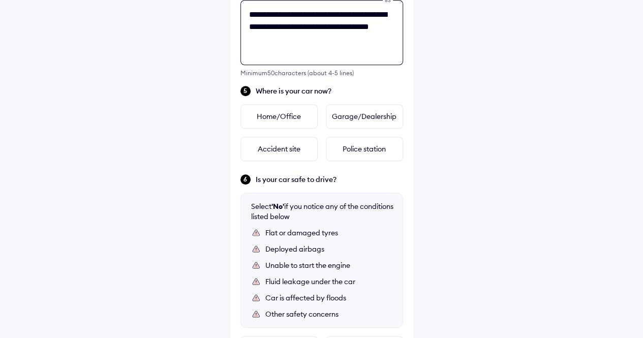
click at [380, 27] on textarea "**********" at bounding box center [321, 32] width 163 height 65
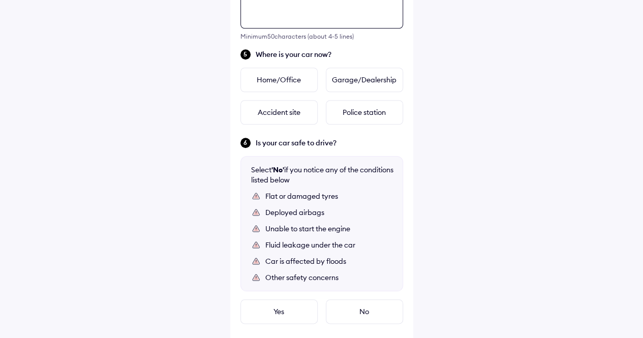
scroll to position [406, 0]
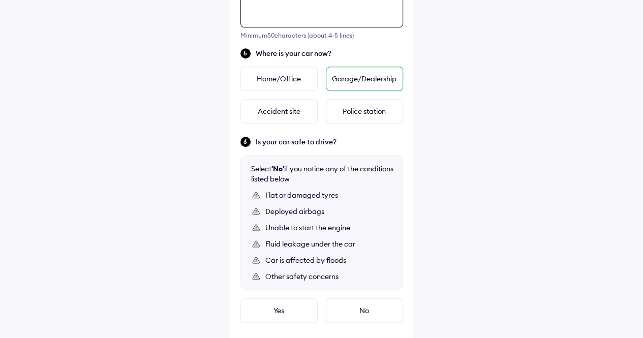
type textarea "**********"
click at [366, 84] on div "Garage/Dealership" at bounding box center [364, 79] width 77 height 24
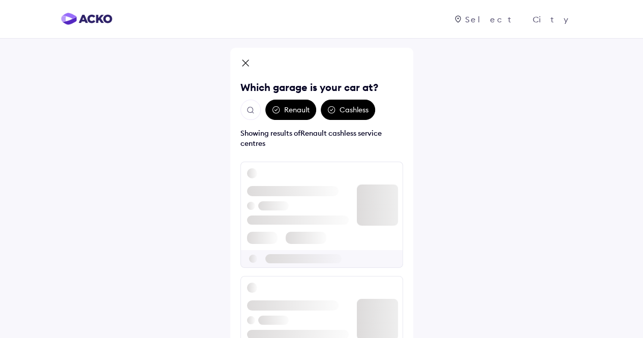
click at [250, 107] on img "Open search" at bounding box center [250, 110] width 9 height 9
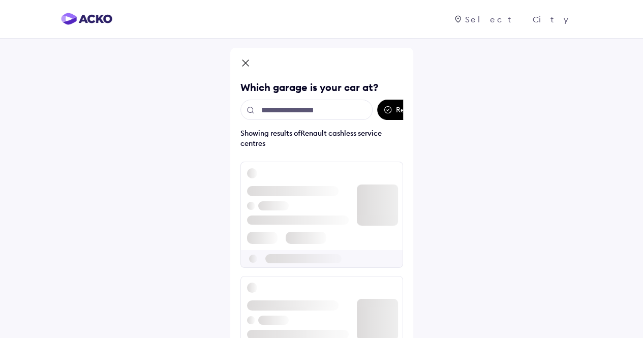
click at [294, 108] on input "text" at bounding box center [306, 110] width 132 height 20
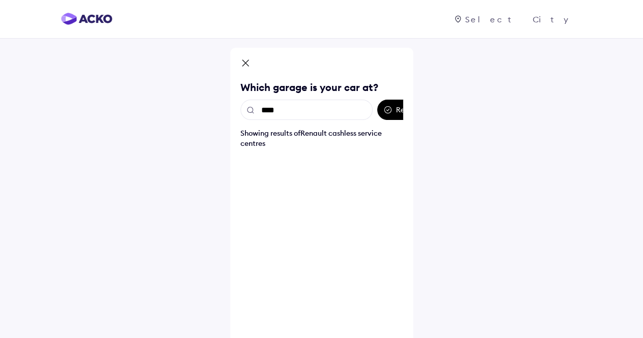
type input "*****"
click at [297, 116] on input "*****" at bounding box center [306, 110] width 132 height 20
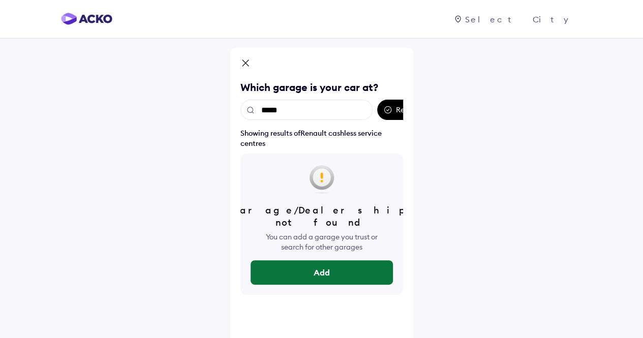
click at [314, 260] on button "Add" at bounding box center [321, 272] width 142 height 24
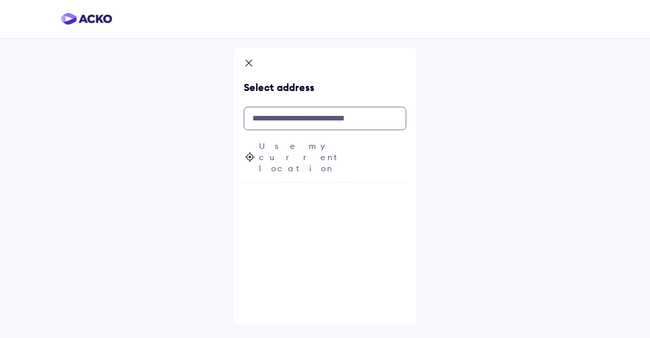
click at [312, 111] on input "text" at bounding box center [325, 118] width 163 height 23
paste input "*****"
type input "*****"
paste input "**********"
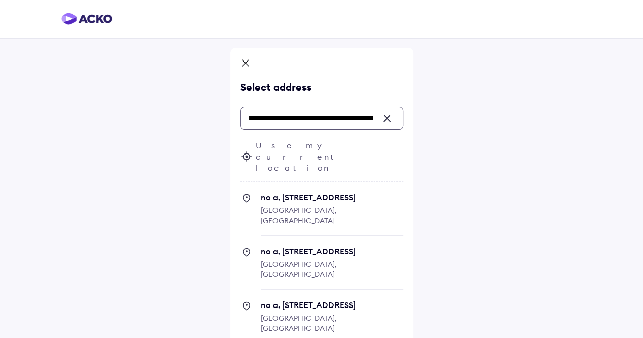
click at [318, 206] on span "[GEOGRAPHIC_DATA], [GEOGRAPHIC_DATA]" at bounding box center [299, 215] width 76 height 19
type input "**********"
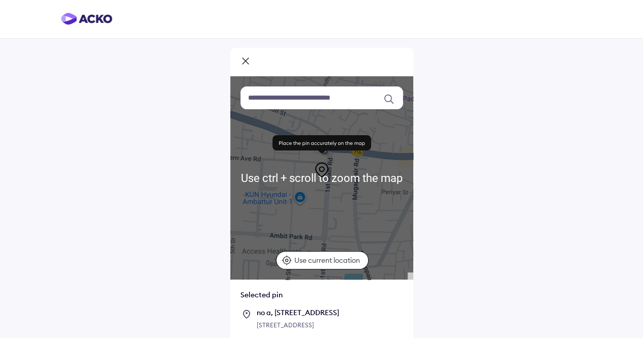
scroll to position [67, 0]
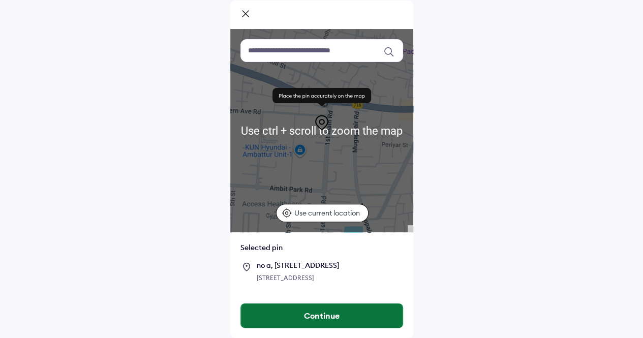
click at [304, 314] on button "Continue" at bounding box center [322, 315] width 162 height 24
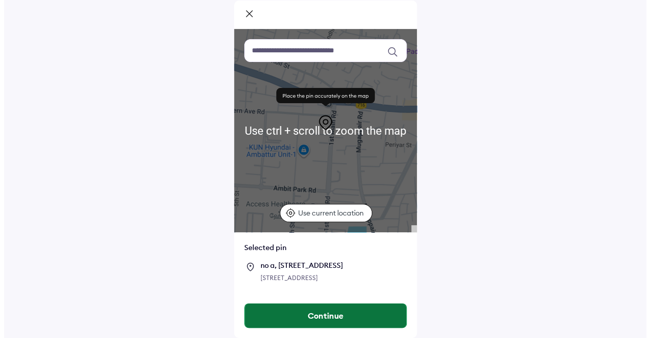
scroll to position [0, 0]
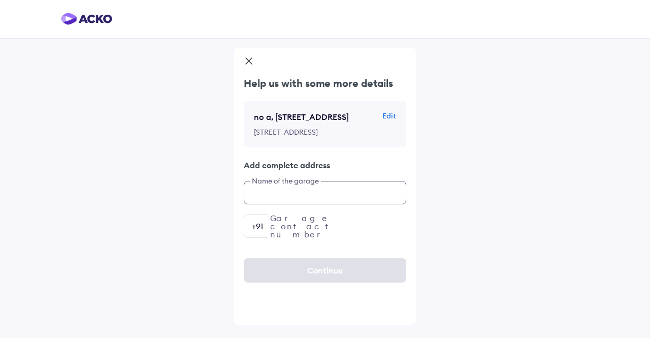
click at [304, 204] on input "text" at bounding box center [325, 192] width 163 height 23
type input "**********"
click at [299, 238] on input "number" at bounding box center [325, 225] width 163 height 23
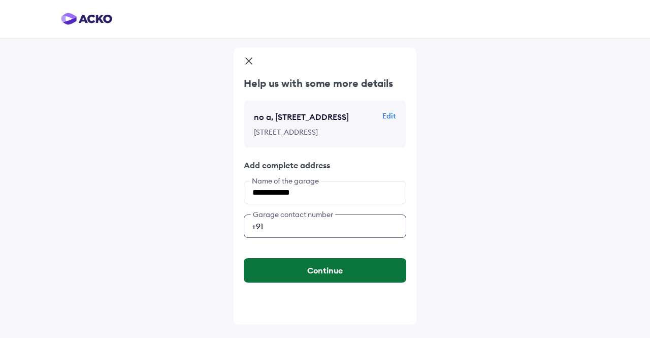
type input "**********"
click at [312, 282] on button "Continue" at bounding box center [325, 270] width 163 height 24
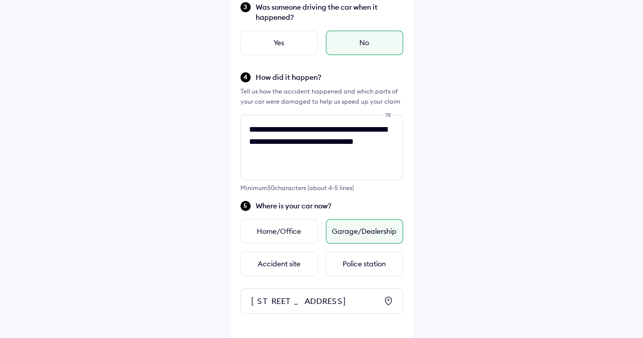
scroll to position [345, 0]
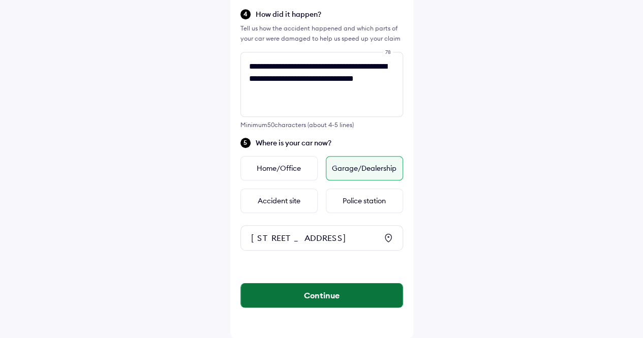
click at [324, 296] on button "Continue" at bounding box center [322, 295] width 162 height 24
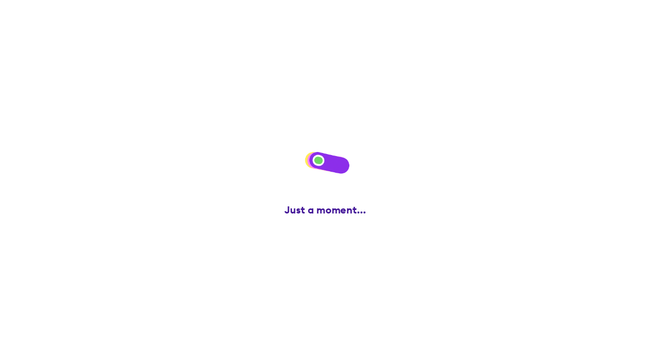
scroll to position [0, 0]
